Goal: Information Seeking & Learning: Learn about a topic

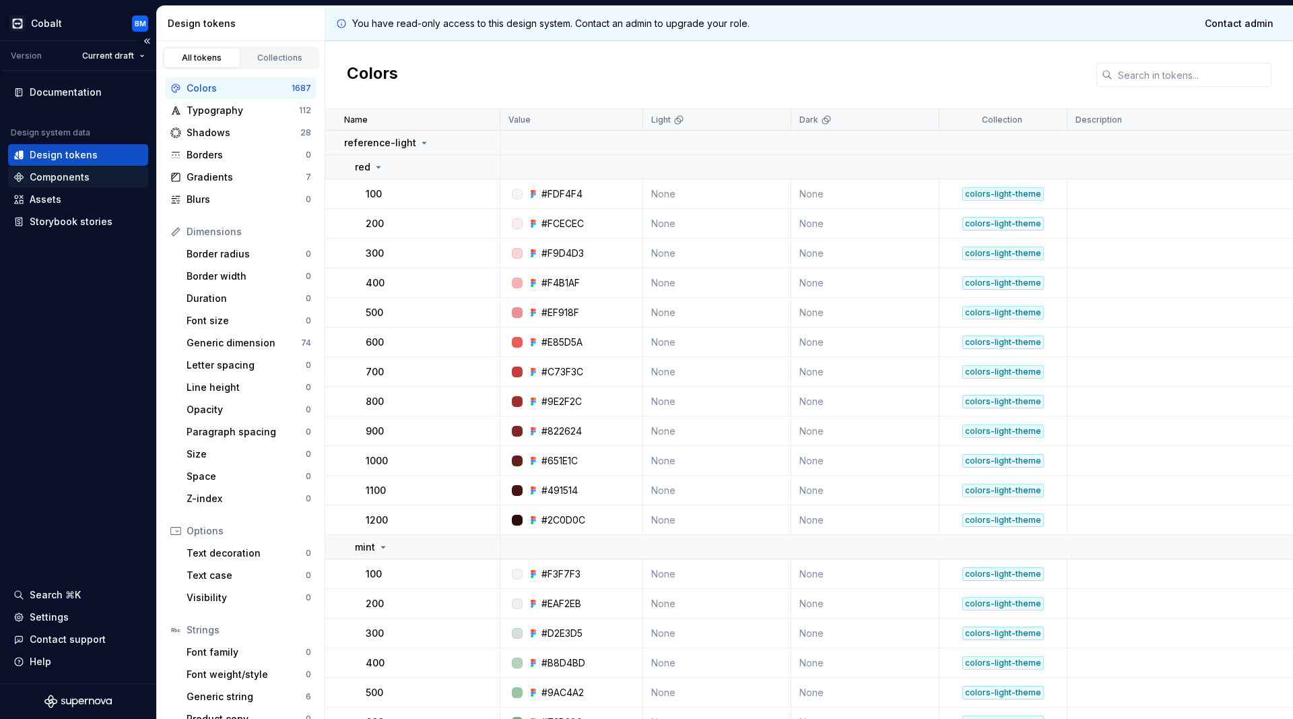
click at [91, 171] on div "Components" at bounding box center [77, 176] width 129 height 13
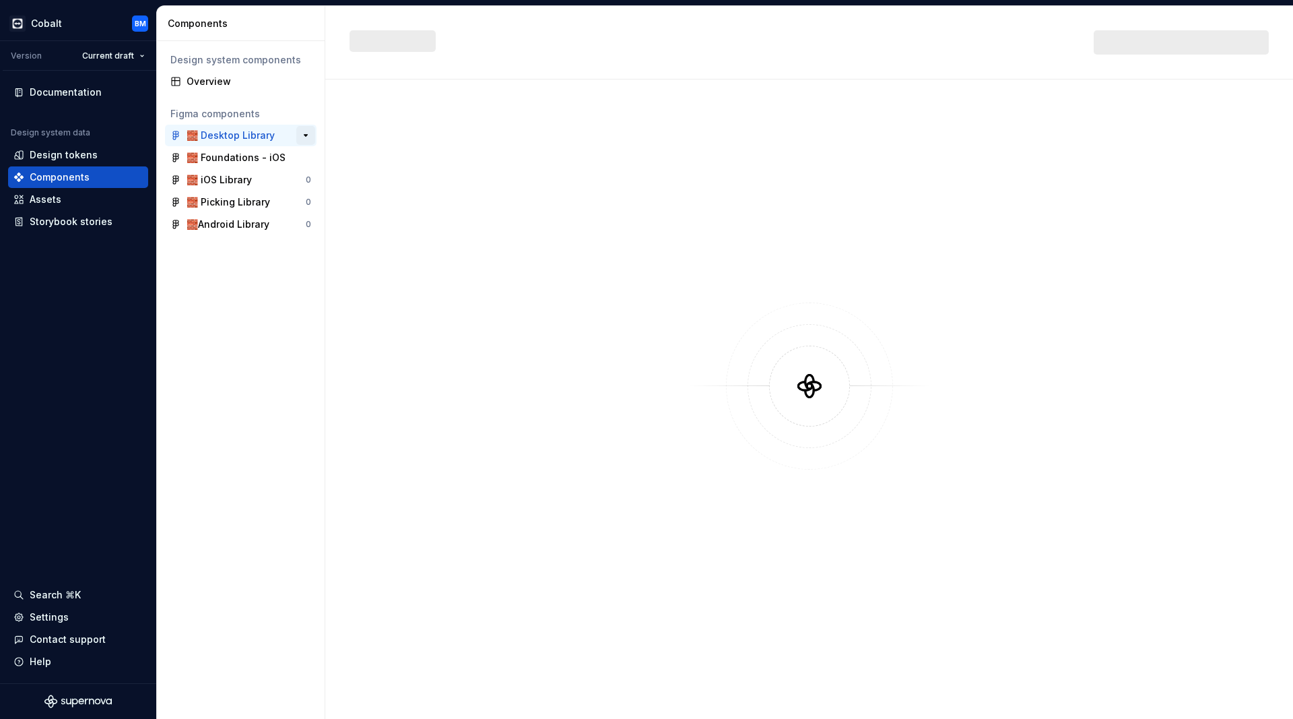
click at [302, 133] on button "button" at bounding box center [305, 135] width 19 height 19
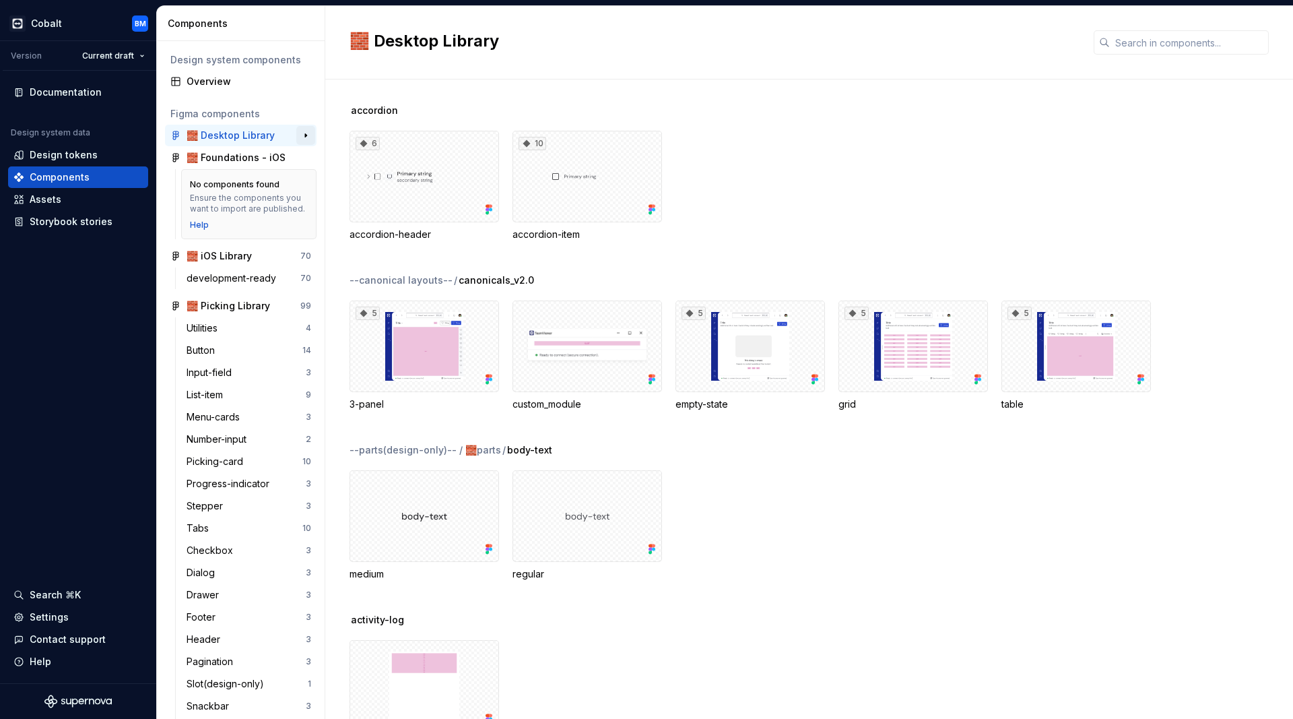
click at [303, 133] on button "button" at bounding box center [305, 135] width 19 height 19
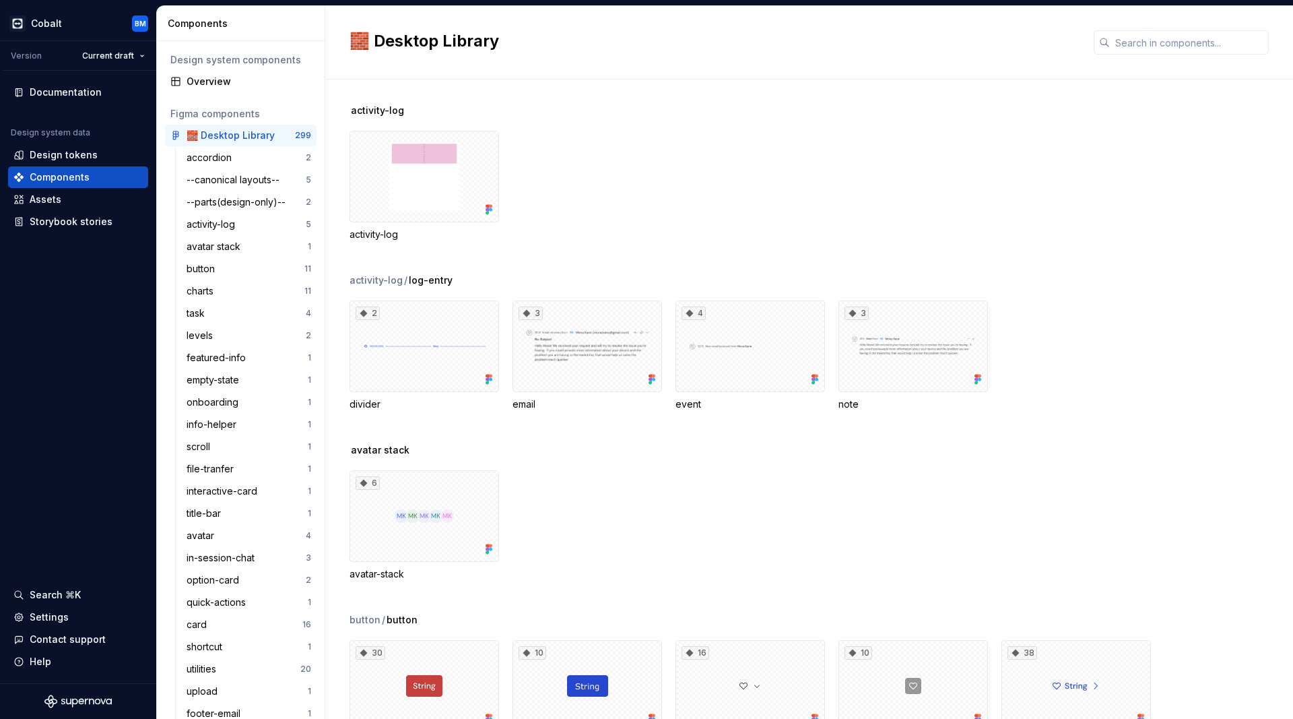
scroll to position [586, 0]
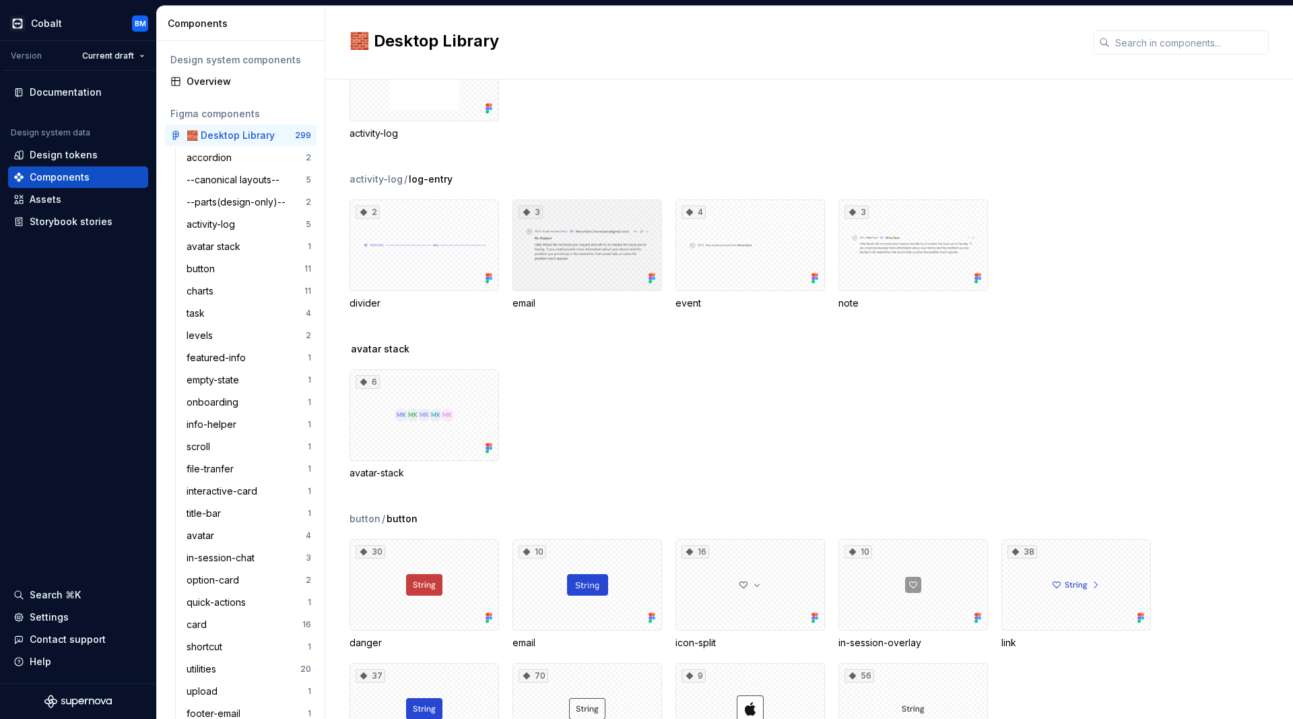
click at [600, 242] on div "3" at bounding box center [588, 245] width 150 height 92
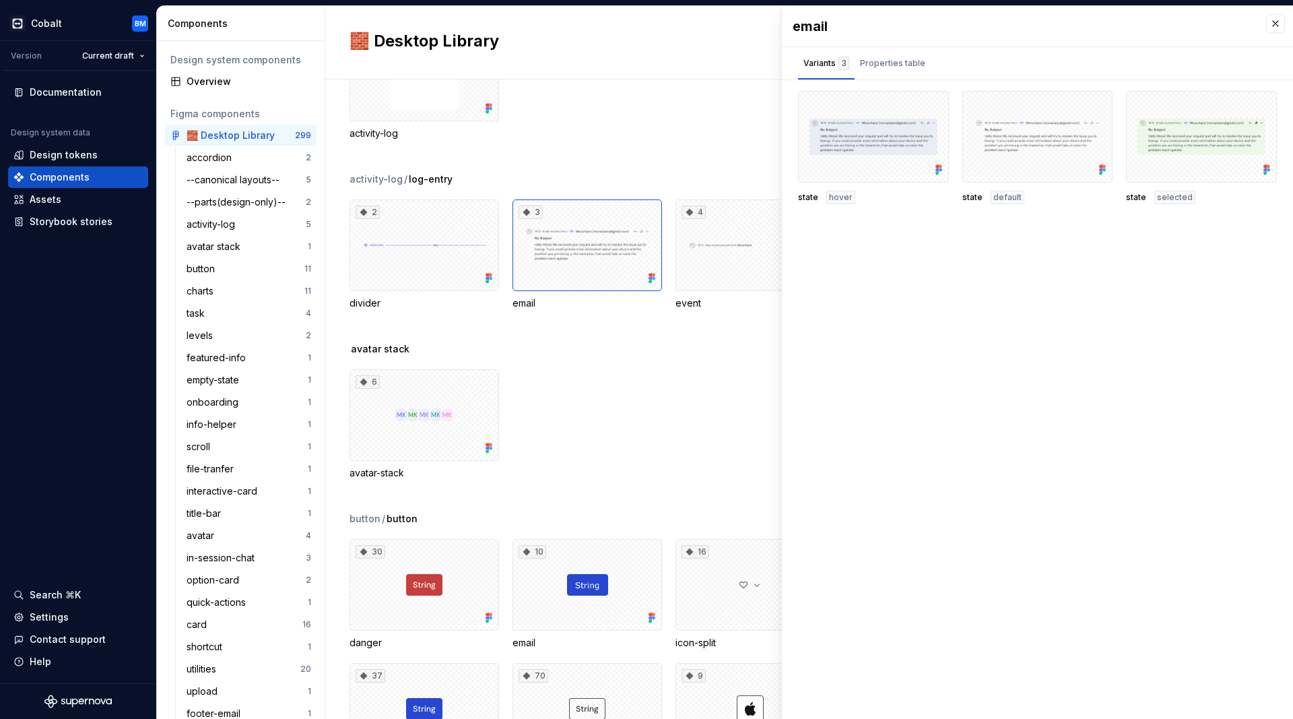
click at [682, 346] on div "avatar stack" at bounding box center [822, 348] width 944 height 13
click at [1280, 21] on button "button" at bounding box center [1275, 23] width 19 height 19
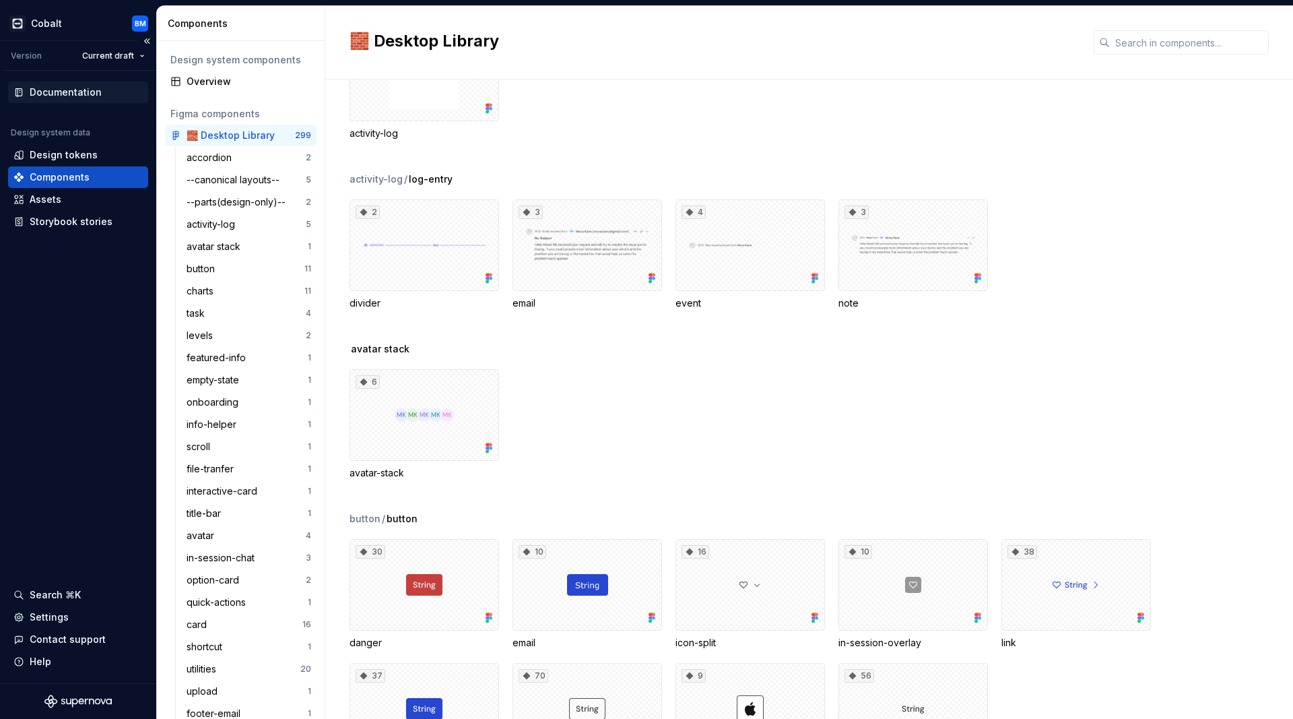
click at [71, 93] on div "Documentation" at bounding box center [66, 92] width 72 height 13
